Goal: Check status: Check status

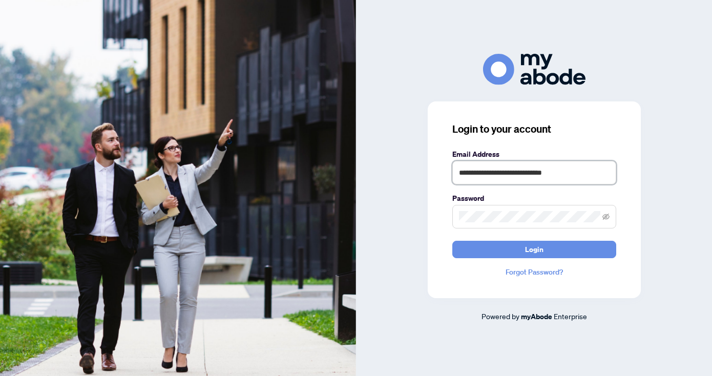
type input "**********"
click at [533, 249] on button "Login" at bounding box center [534, 249] width 164 height 17
click at [556, 250] on button "Login" at bounding box center [534, 249] width 164 height 17
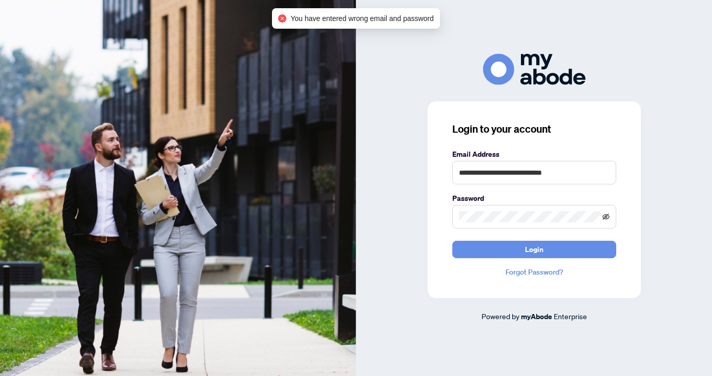
click at [609, 217] on icon "eye-invisible" at bounding box center [605, 216] width 7 height 7
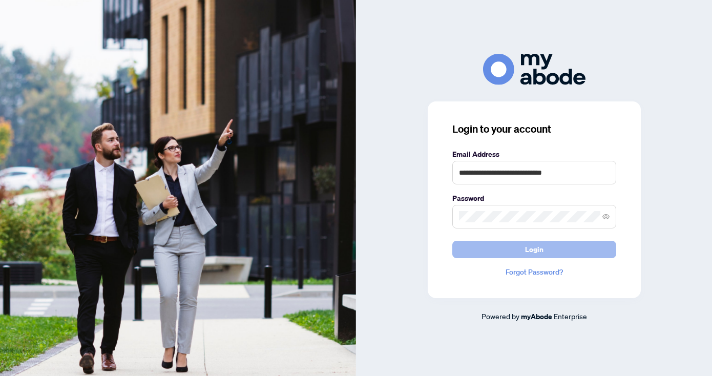
click at [504, 245] on button "Login" at bounding box center [534, 249] width 164 height 17
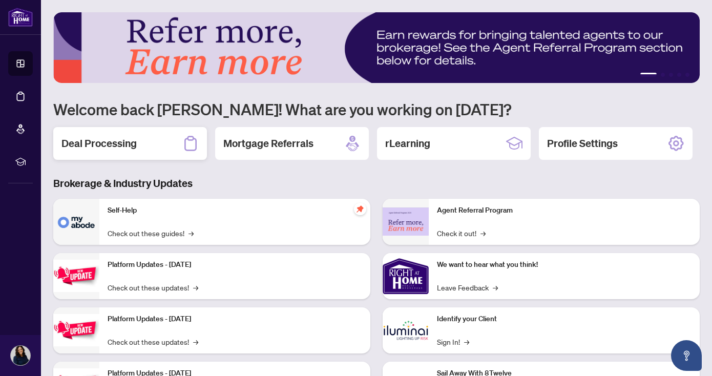
click at [138, 149] on div "Deal Processing" at bounding box center [130, 143] width 154 height 33
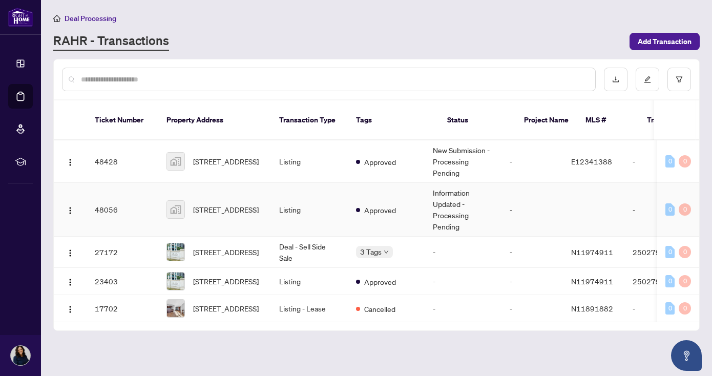
click at [490, 192] on td "Information Updated - Processing Pending" at bounding box center [462, 210] width 77 height 54
click at [247, 156] on span "[STREET_ADDRESS]" at bounding box center [226, 161] width 66 height 11
